Goal: Use online tool/utility

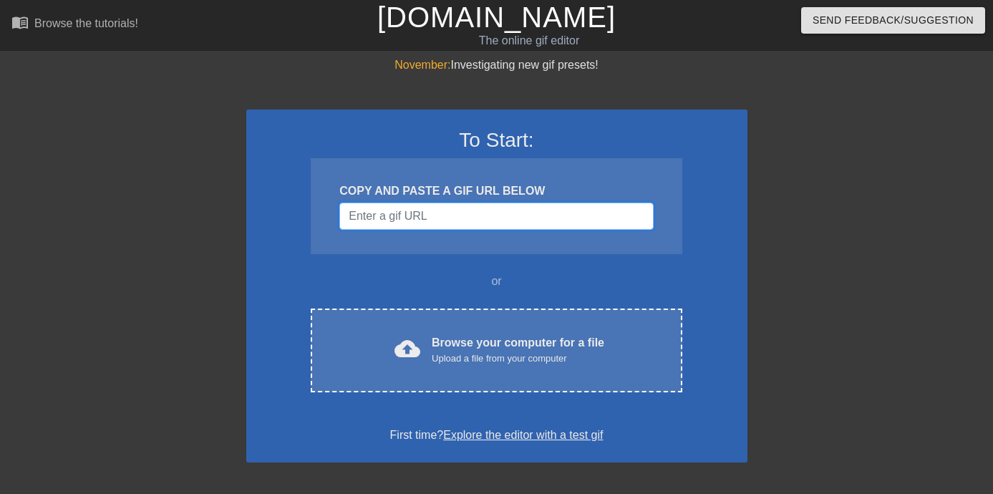
click at [470, 203] on input "Username" at bounding box center [496, 216] width 314 height 27
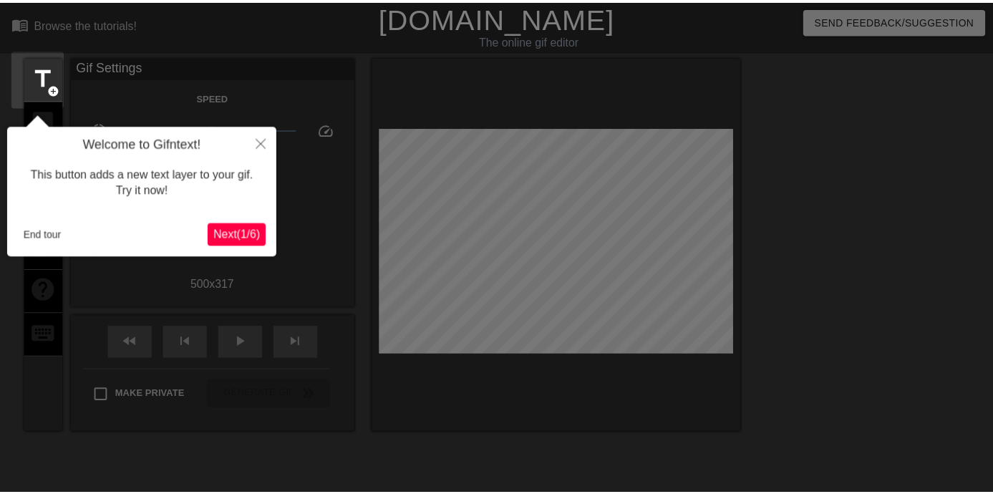
scroll to position [35, 0]
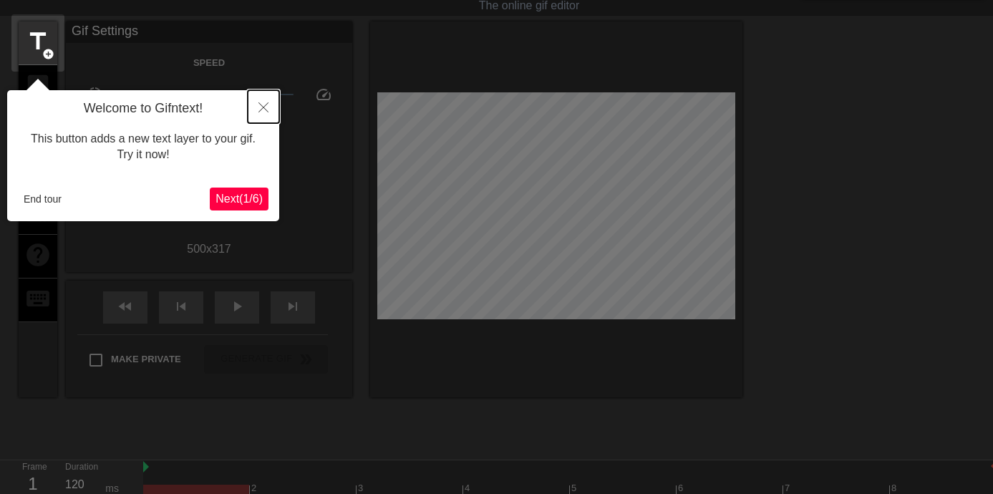
click at [261, 108] on icon "Close" at bounding box center [263, 107] width 10 height 10
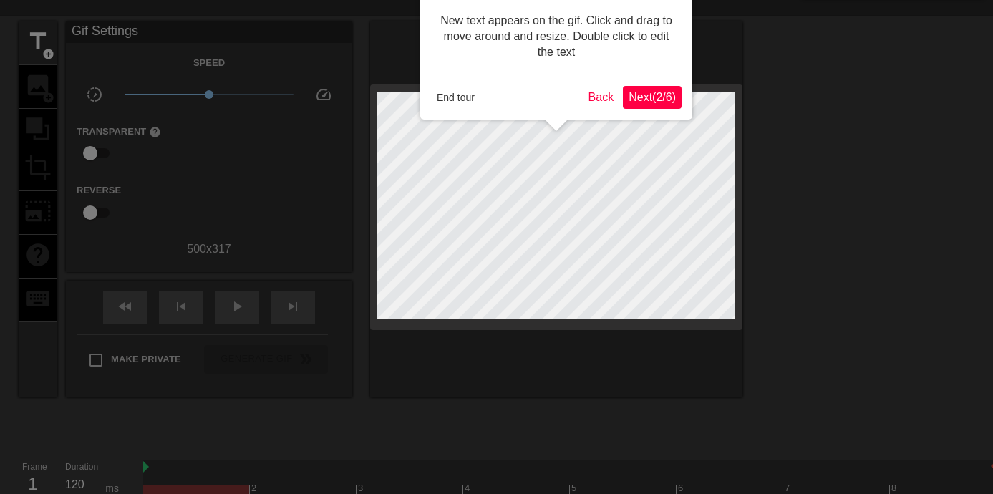
scroll to position [0, 0]
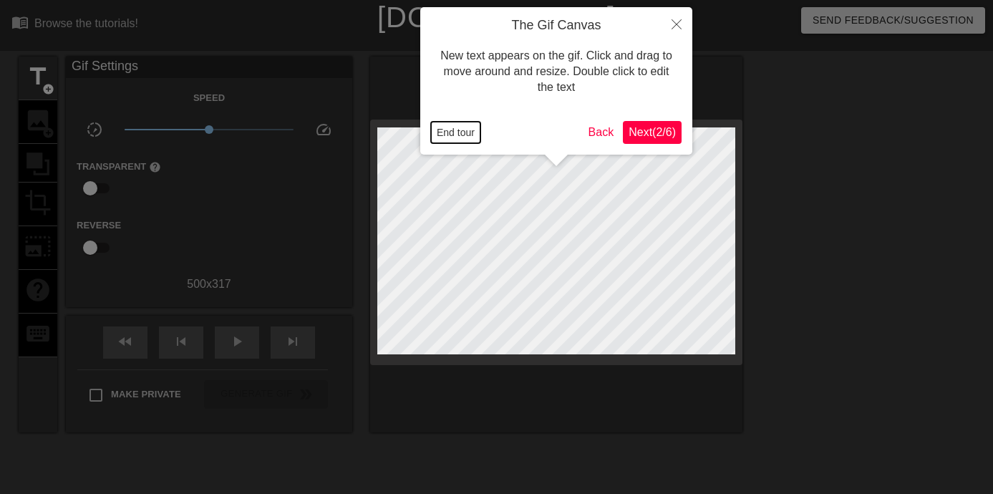
click at [468, 131] on button "End tour" at bounding box center [455, 132] width 49 height 21
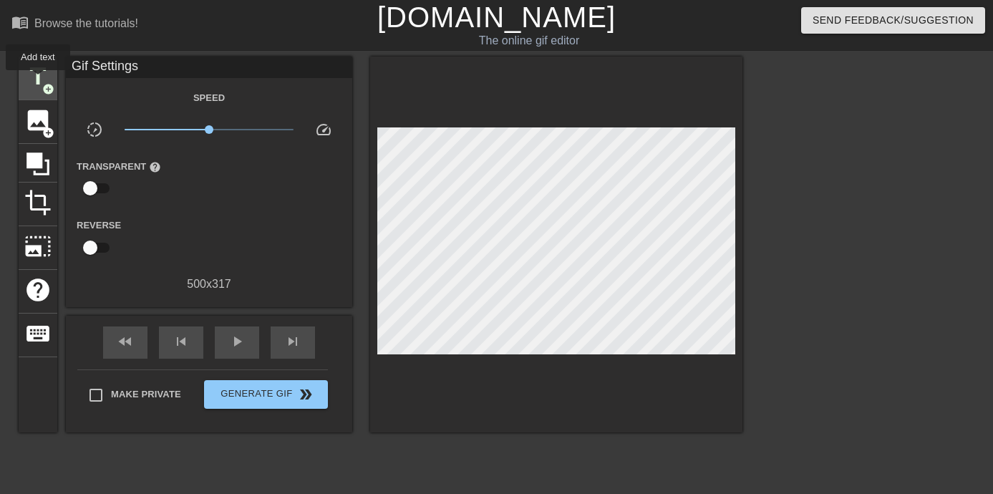
click at [38, 80] on span "title" at bounding box center [37, 76] width 27 height 27
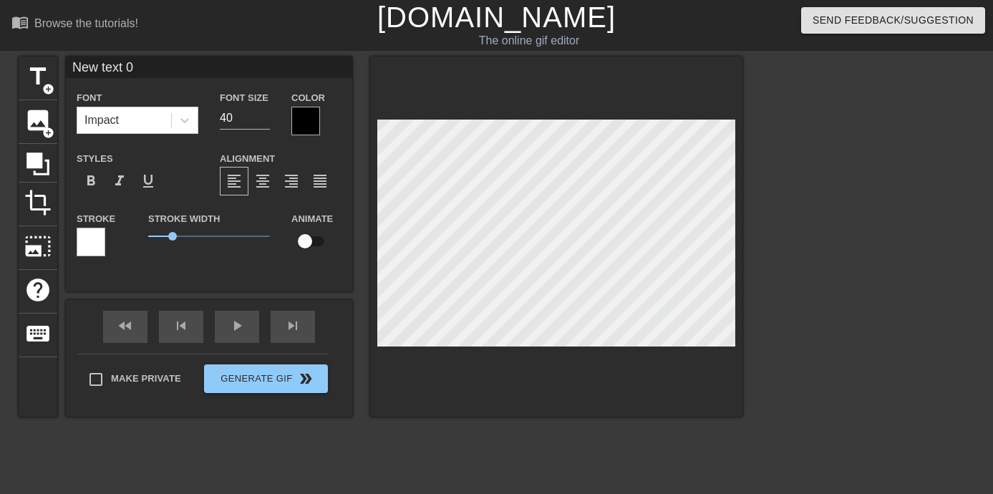
scroll to position [2, 2]
type input "y"
type textarea "y"
type input "ya"
type textarea "ya"
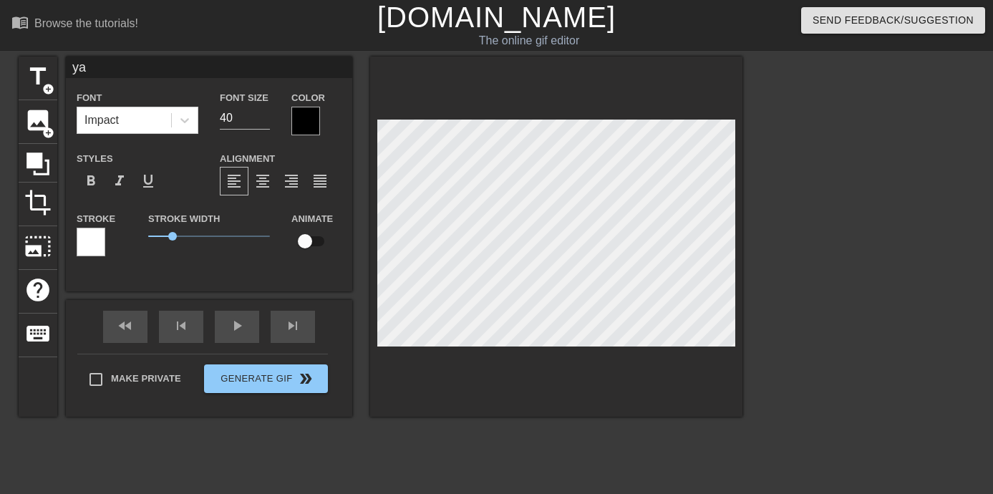
type input "yay"
type textarea "yay"
type input "yaya"
type textarea "yaya"
click at [24, 88] on div "title add_circle" at bounding box center [38, 79] width 39 height 44
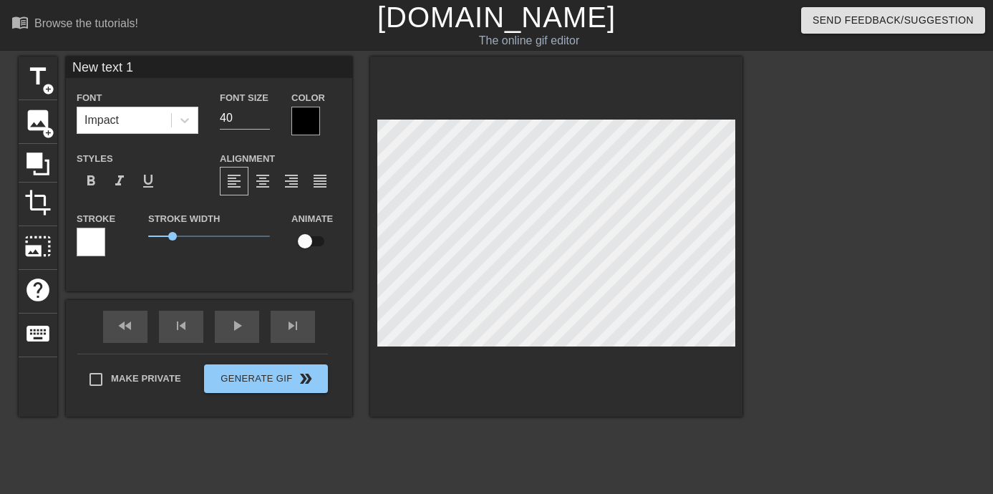
type input "g"
type textarea "g"
type input "go"
type textarea "go"
type input "gor"
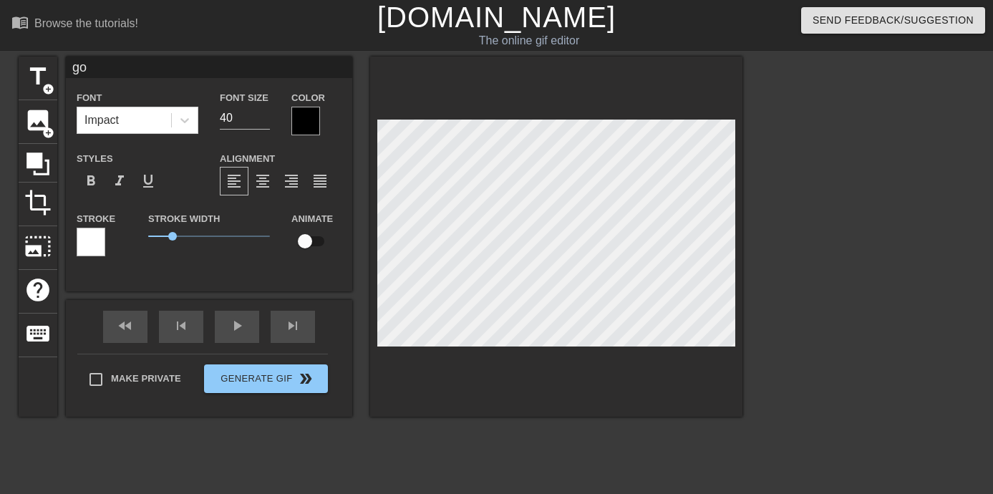
type textarea "gor"
type input "[PERSON_NAME]"
type textarea "[PERSON_NAME]"
click at [34, 82] on span "title" at bounding box center [37, 76] width 27 height 27
type input "h"
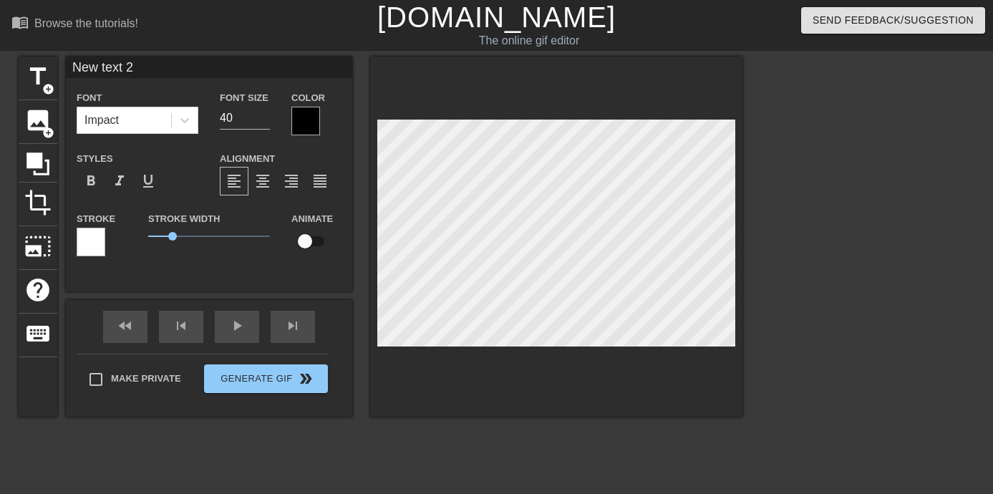
type textarea "h"
type input "hi"
type textarea "hi"
type input "him"
type textarea "him"
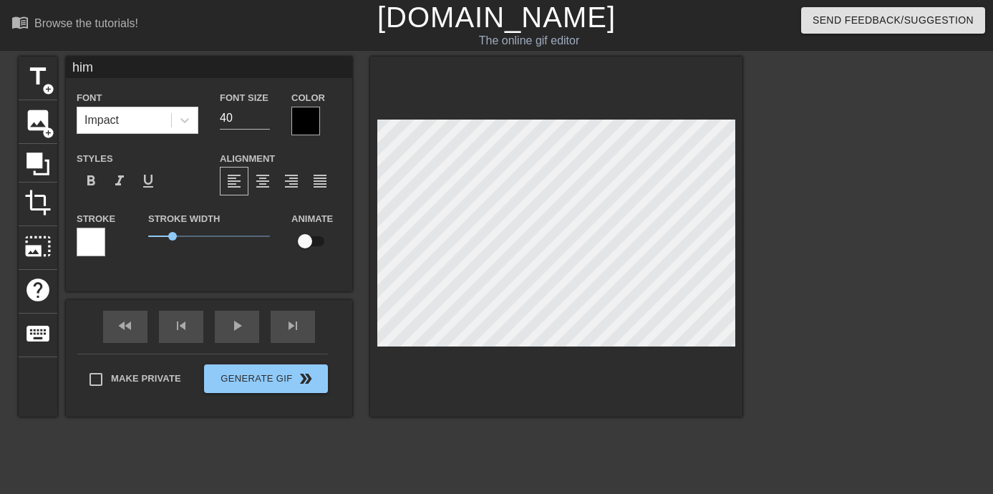
type input "himé"
type textarea "himé"
type input "himér"
type textarea "himér"
type input "himéro"
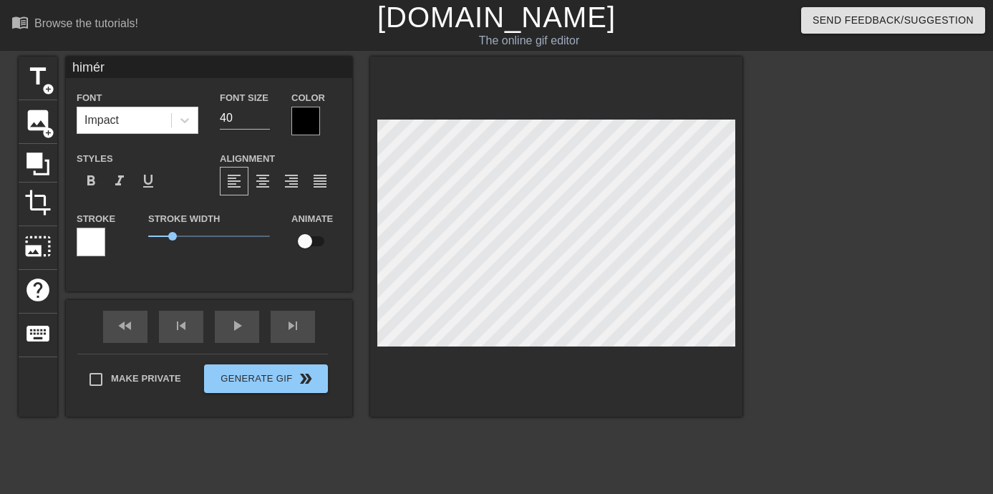
type textarea "himéro"
type input "himéros"
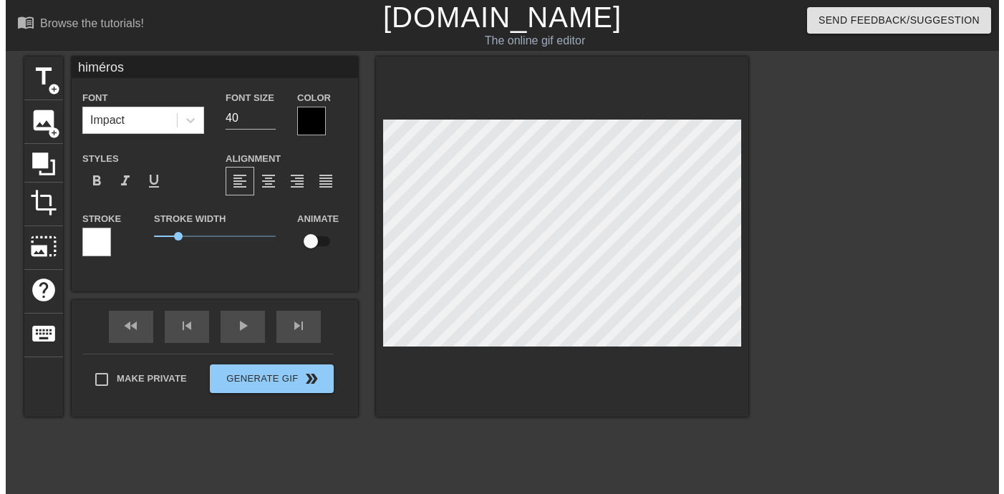
scroll to position [2, 3]
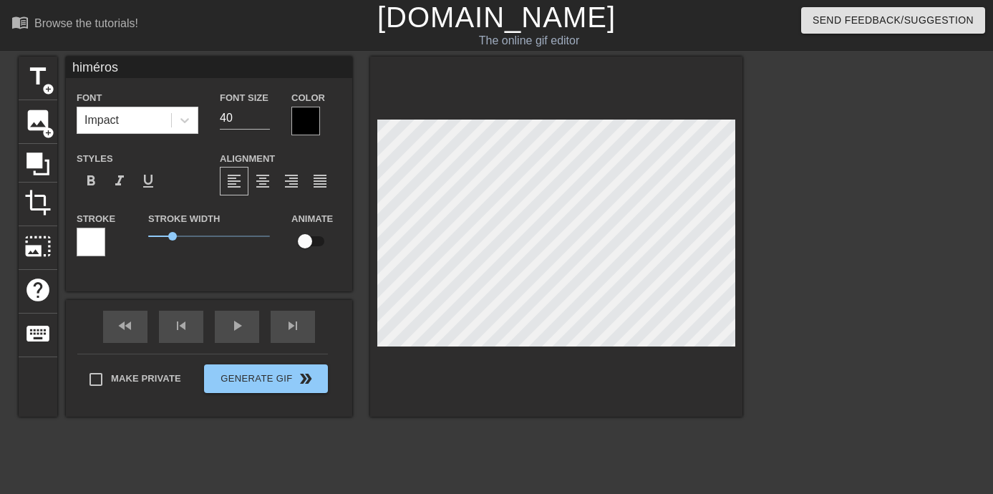
type textarea "himéros"
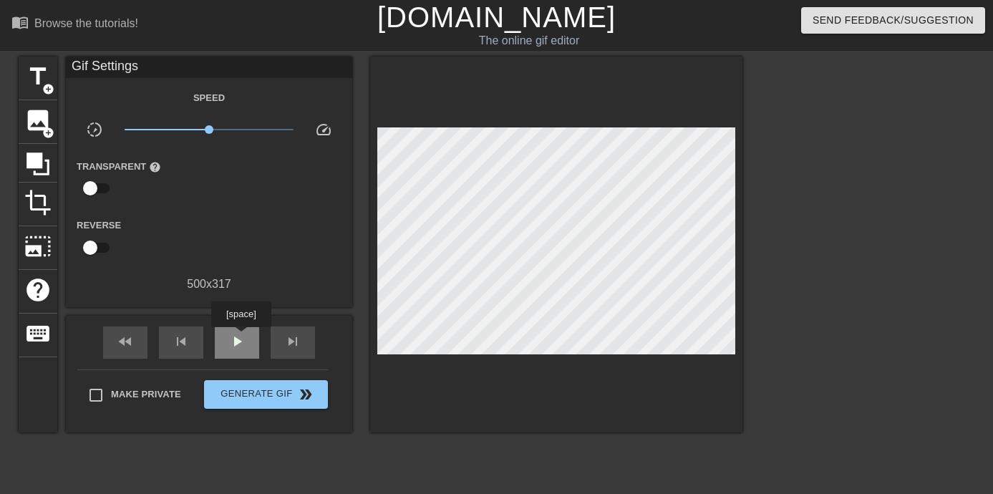
click at [241, 337] on span "play_arrow" at bounding box center [236, 341] width 17 height 17
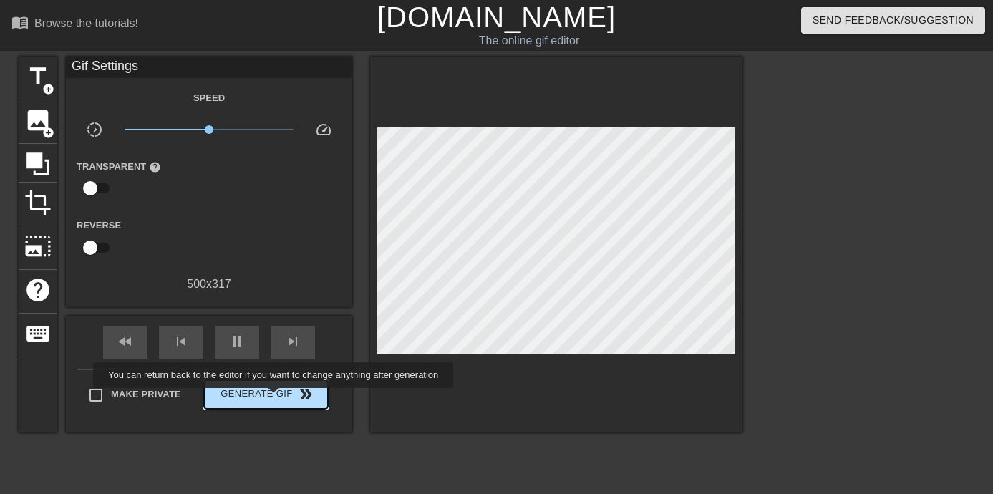
click at [275, 398] on span "Generate Gif double_arrow" at bounding box center [266, 394] width 112 height 17
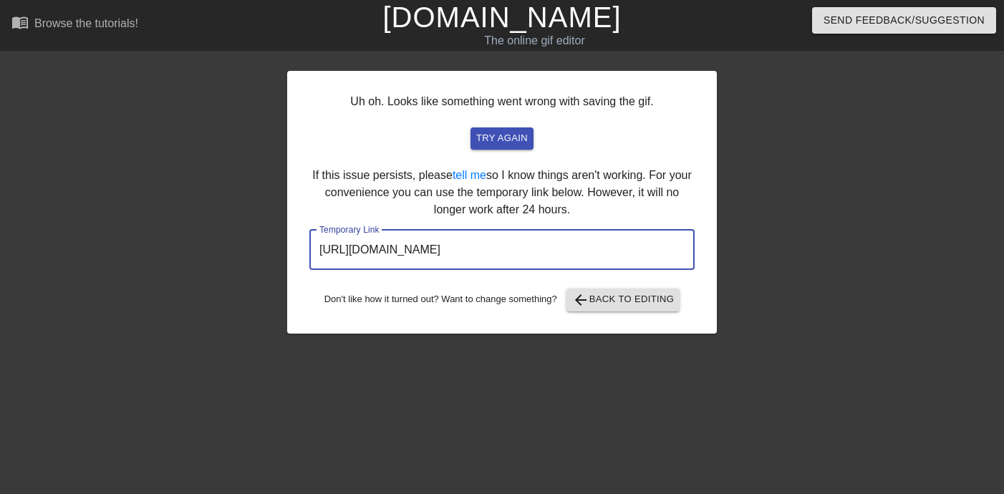
drag, startPoint x: 616, startPoint y: 257, endPoint x: 182, endPoint y: 259, distance: 433.8
click at [182, 259] on div "Uh oh. Looks like something went wrong with saving the gif. try again If this i…" at bounding box center [502, 271] width 1004 height 429
